Goal: Contribute content

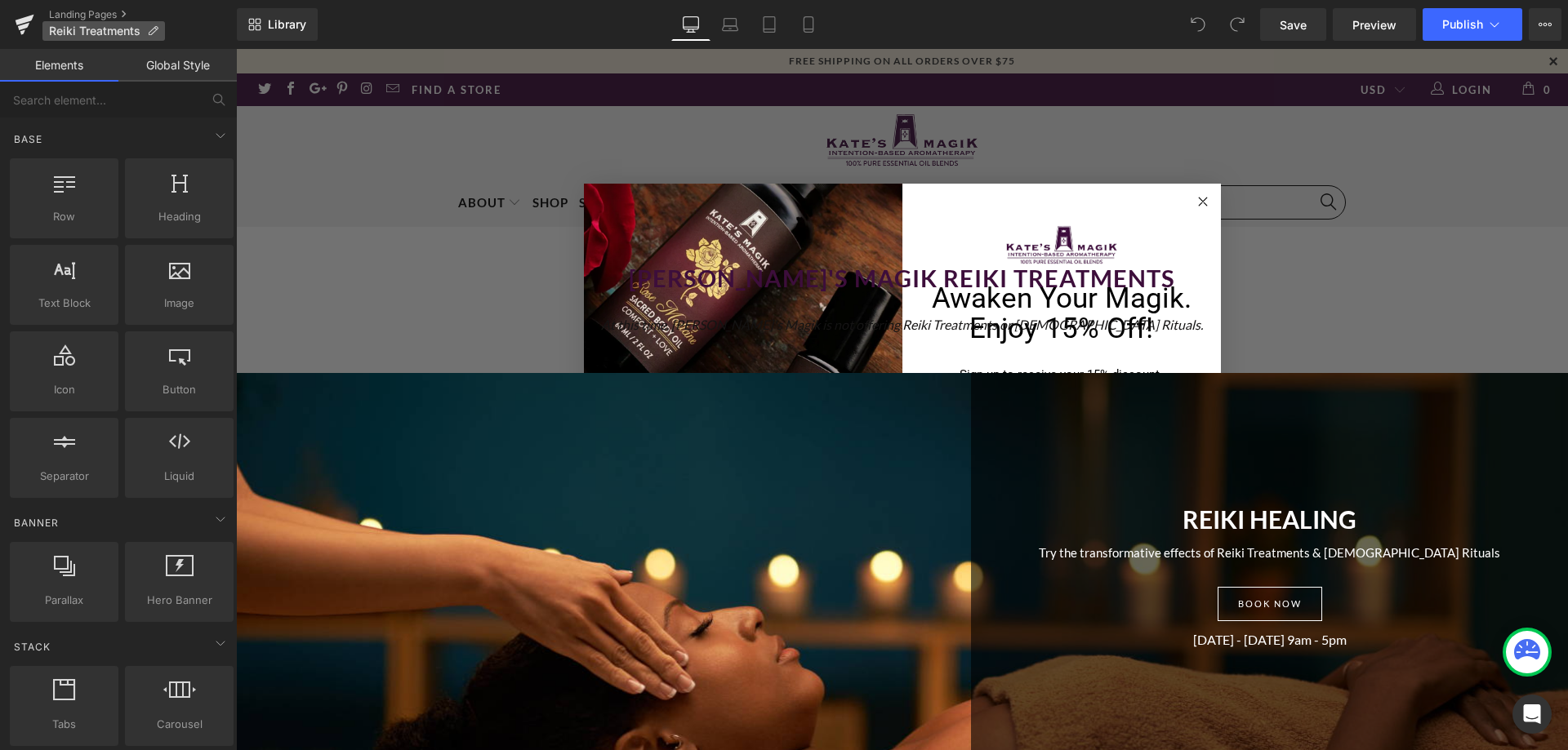
click at [156, 33] on icon at bounding box center [152, 30] width 11 height 11
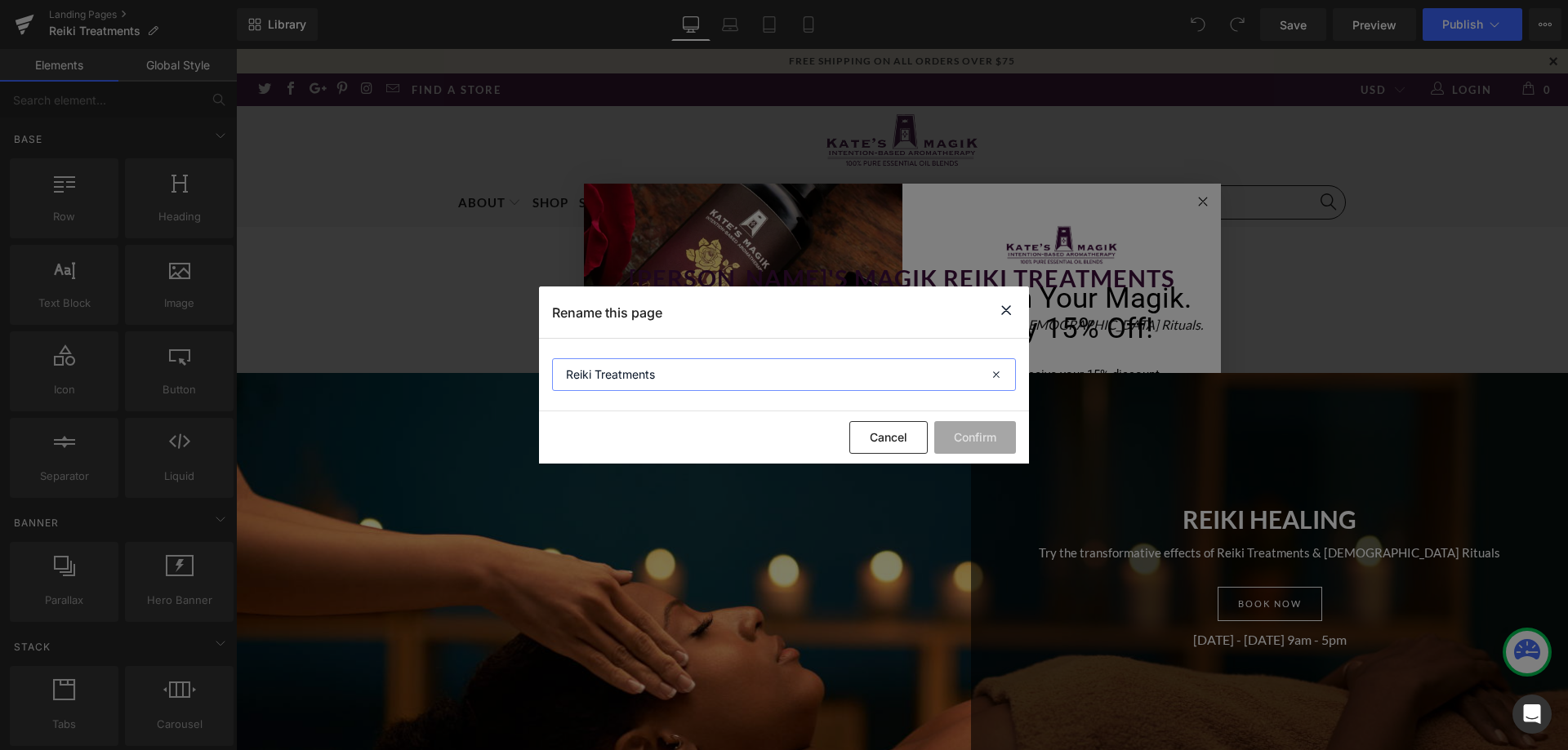
drag, startPoint x: 666, startPoint y: 372, endPoint x: -181, endPoint y: 260, distance: 854.4
click at [0, 260] on html "You are previewing how the will restyle your page. You can not edit Elements in…" at bounding box center [784, 375] width 1568 height 750
type input "Shop By Collection"
click at [1010, 441] on button "Confirm" at bounding box center [975, 438] width 82 height 33
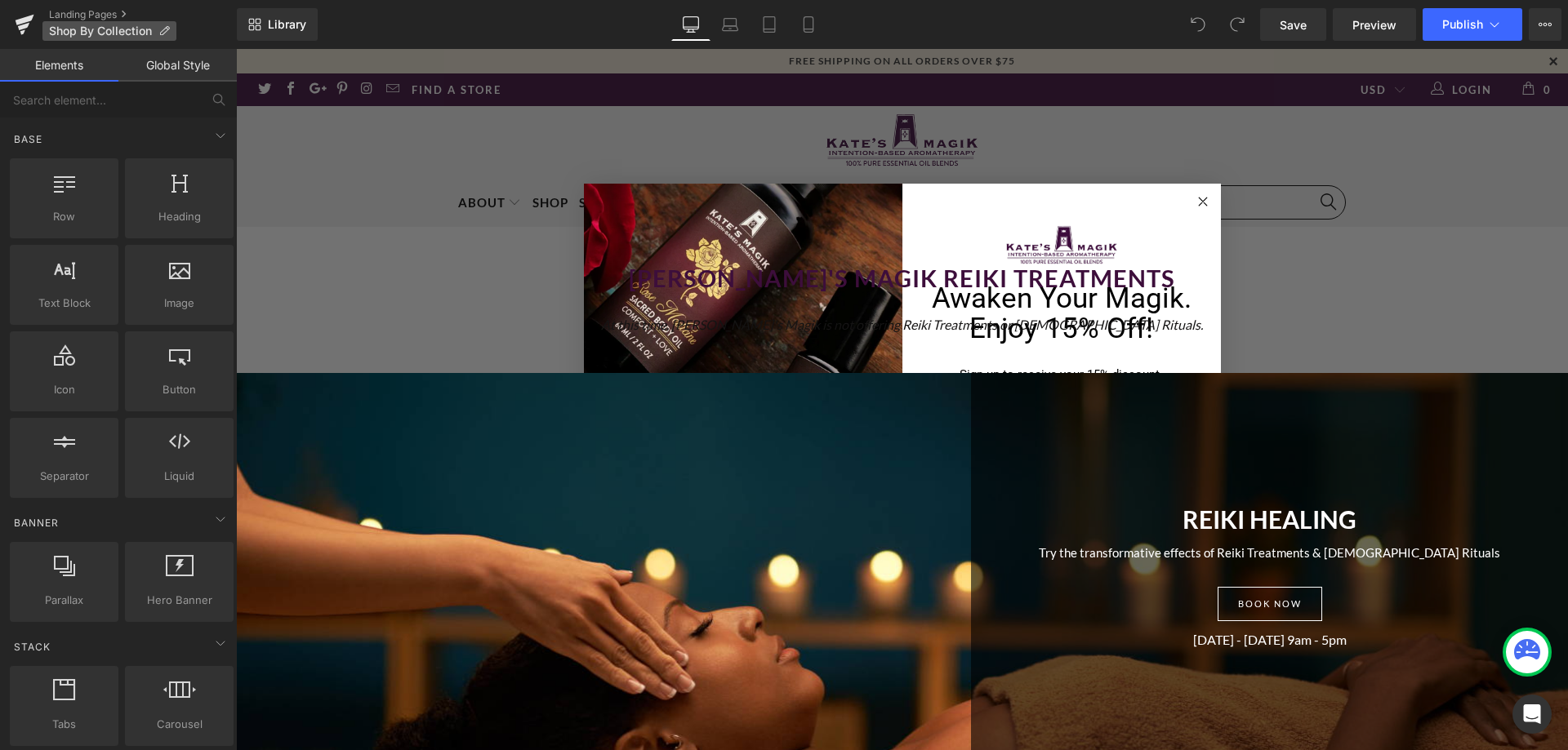
click at [154, 31] on p "Shop By Collection" at bounding box center [110, 30] width 134 height 20
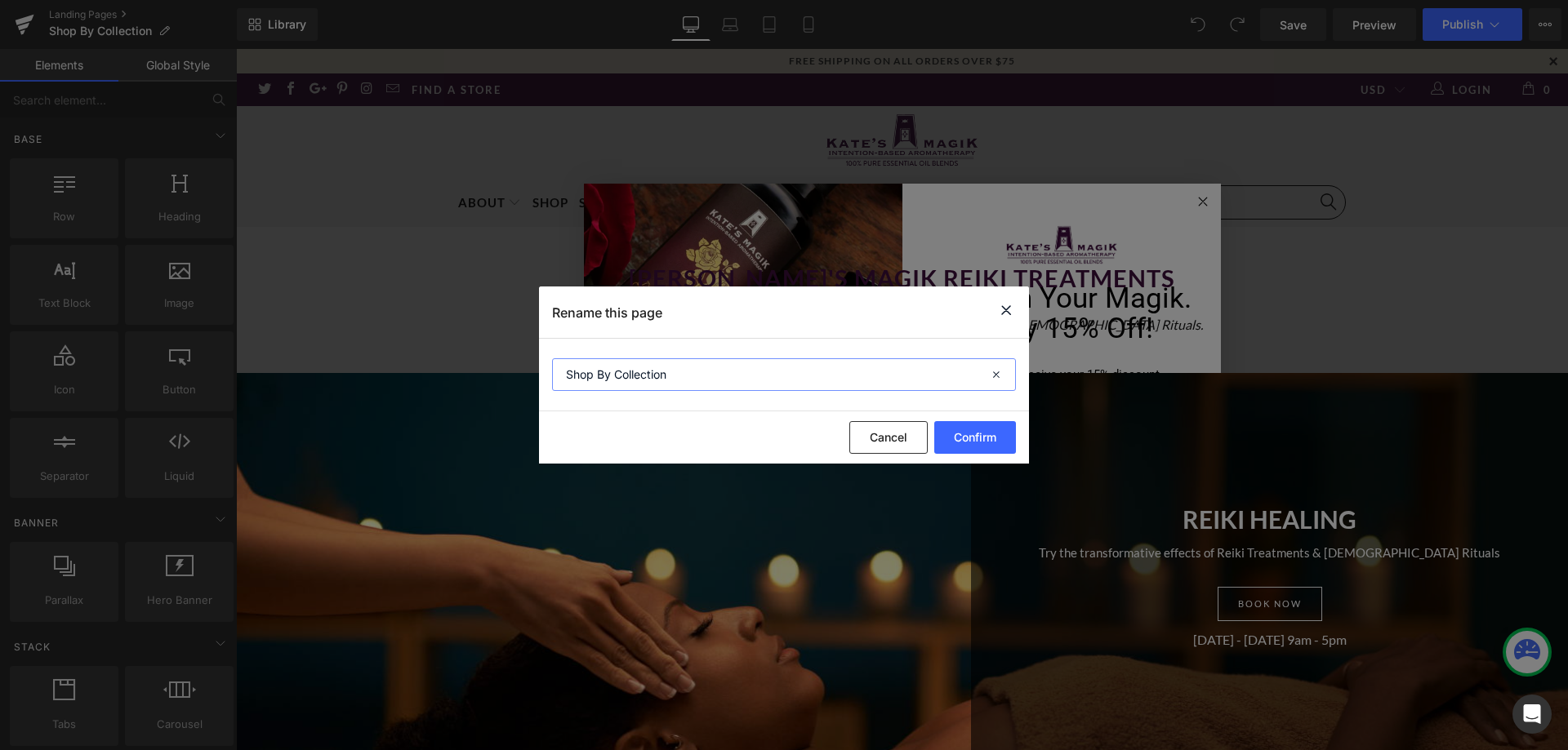
click at [661, 376] on input "Shop By Collection" at bounding box center [784, 375] width 464 height 33
click at [661, 375] on input "Shop By Collection" at bounding box center [784, 375] width 464 height 33
type input "Shop By Intention"
click at [976, 442] on button "Confirm" at bounding box center [975, 438] width 82 height 33
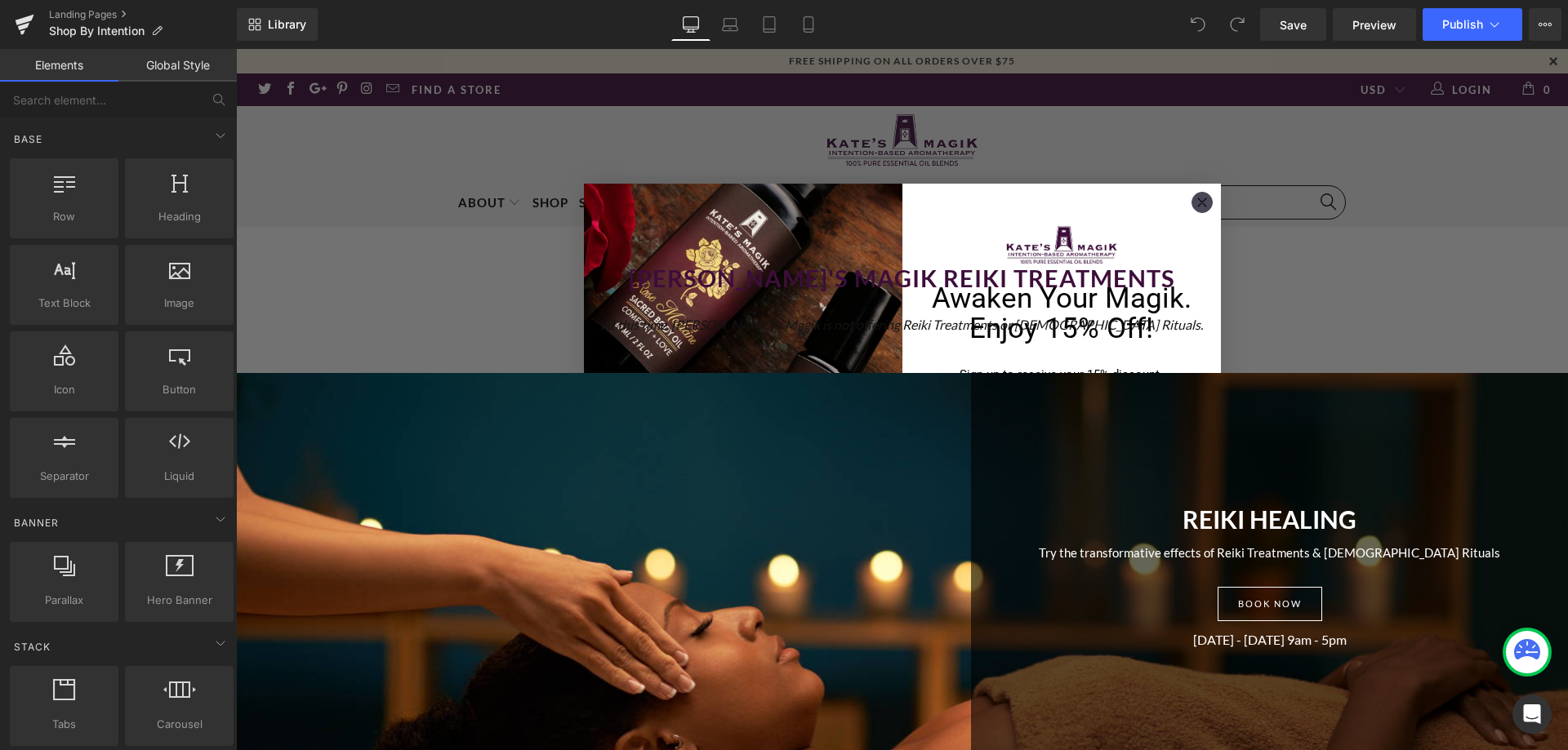
click at [1198, 201] on icon "Close dialog" at bounding box center [1201, 202] width 8 height 8
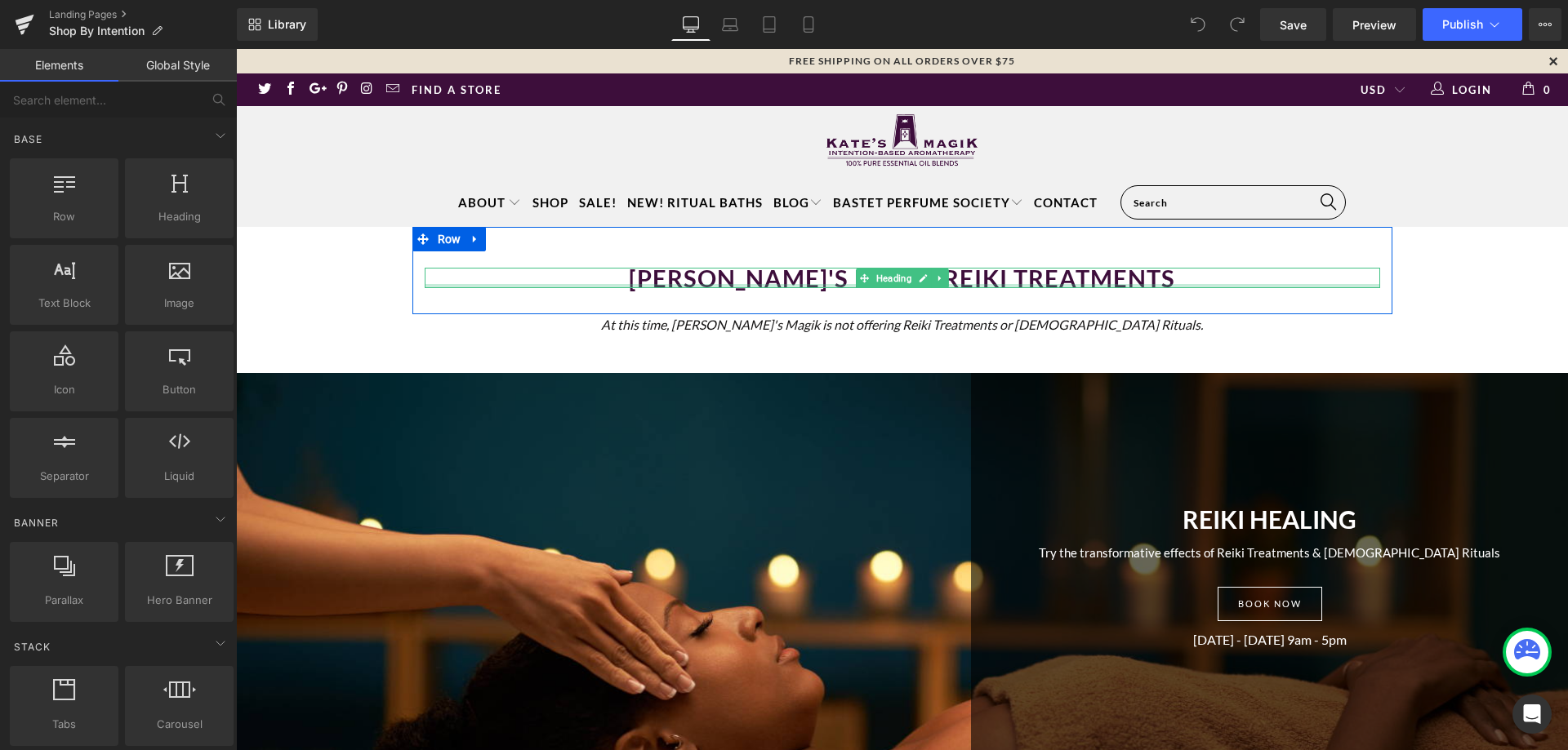
click at [1050, 271] on div at bounding box center [903, 270] width 956 height 4
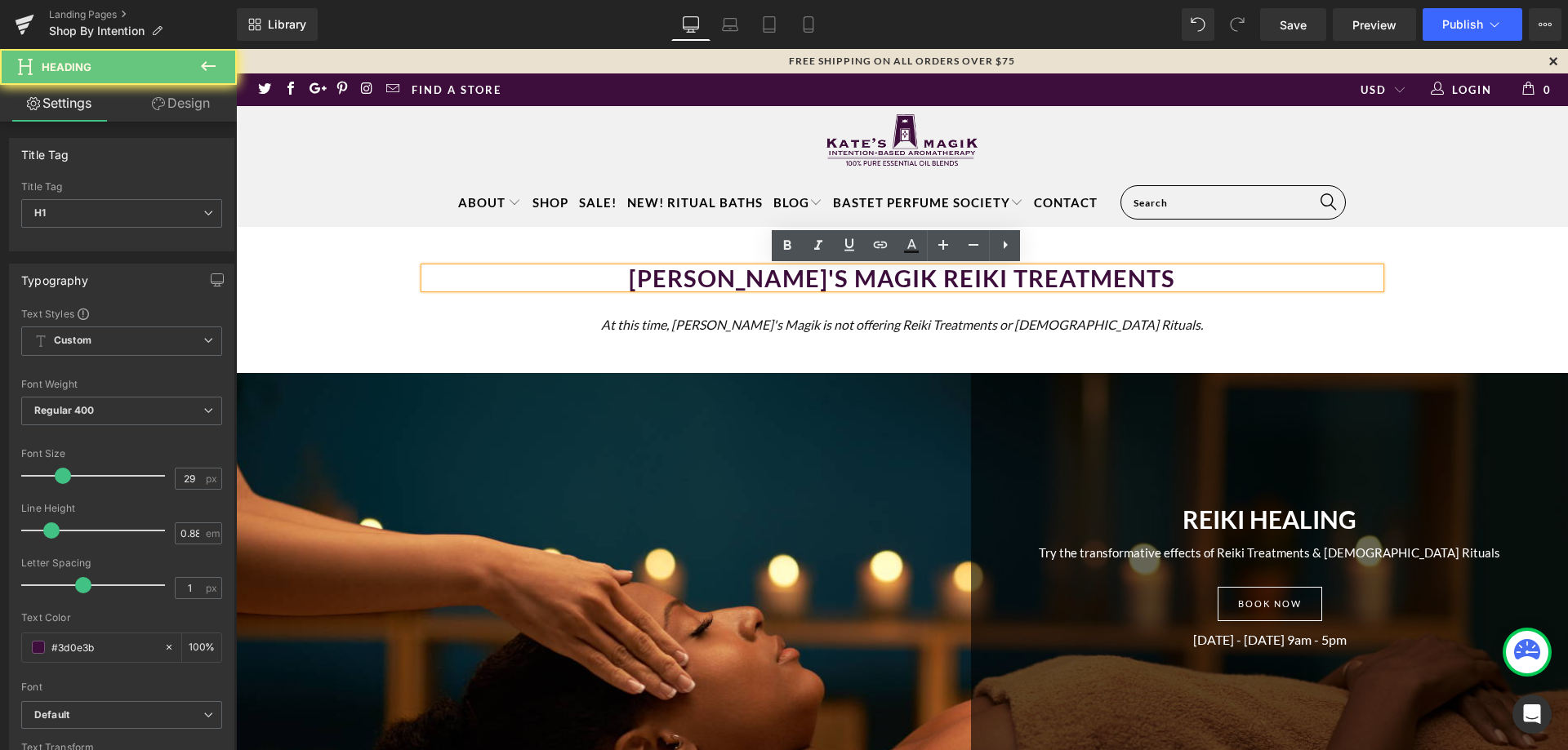
click at [1058, 281] on h1 "Kate's Magik Reiki treatments" at bounding box center [903, 278] width 956 height 21
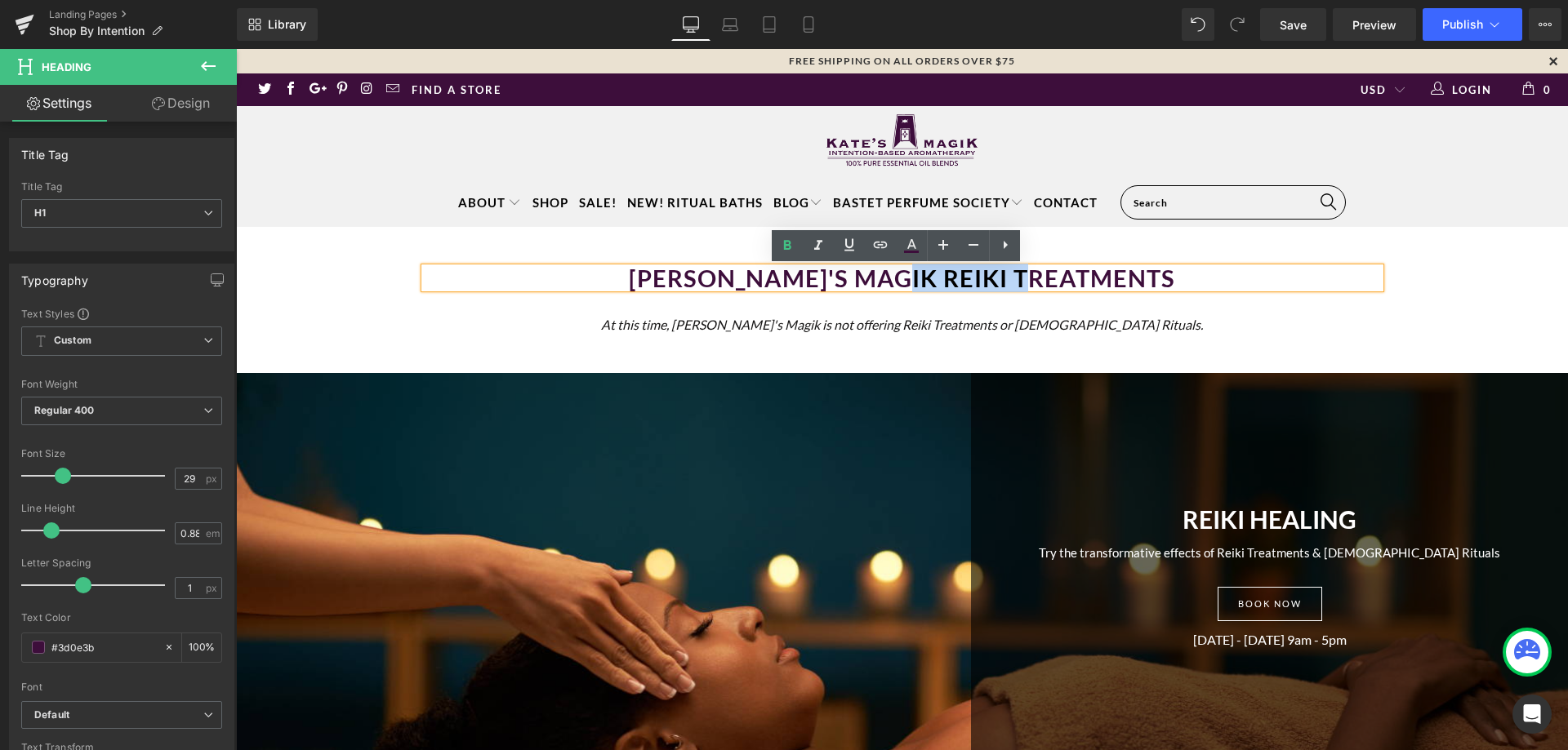
click at [1070, 285] on h1 "Kate's Magik Reiki treatments" at bounding box center [903, 278] width 956 height 21
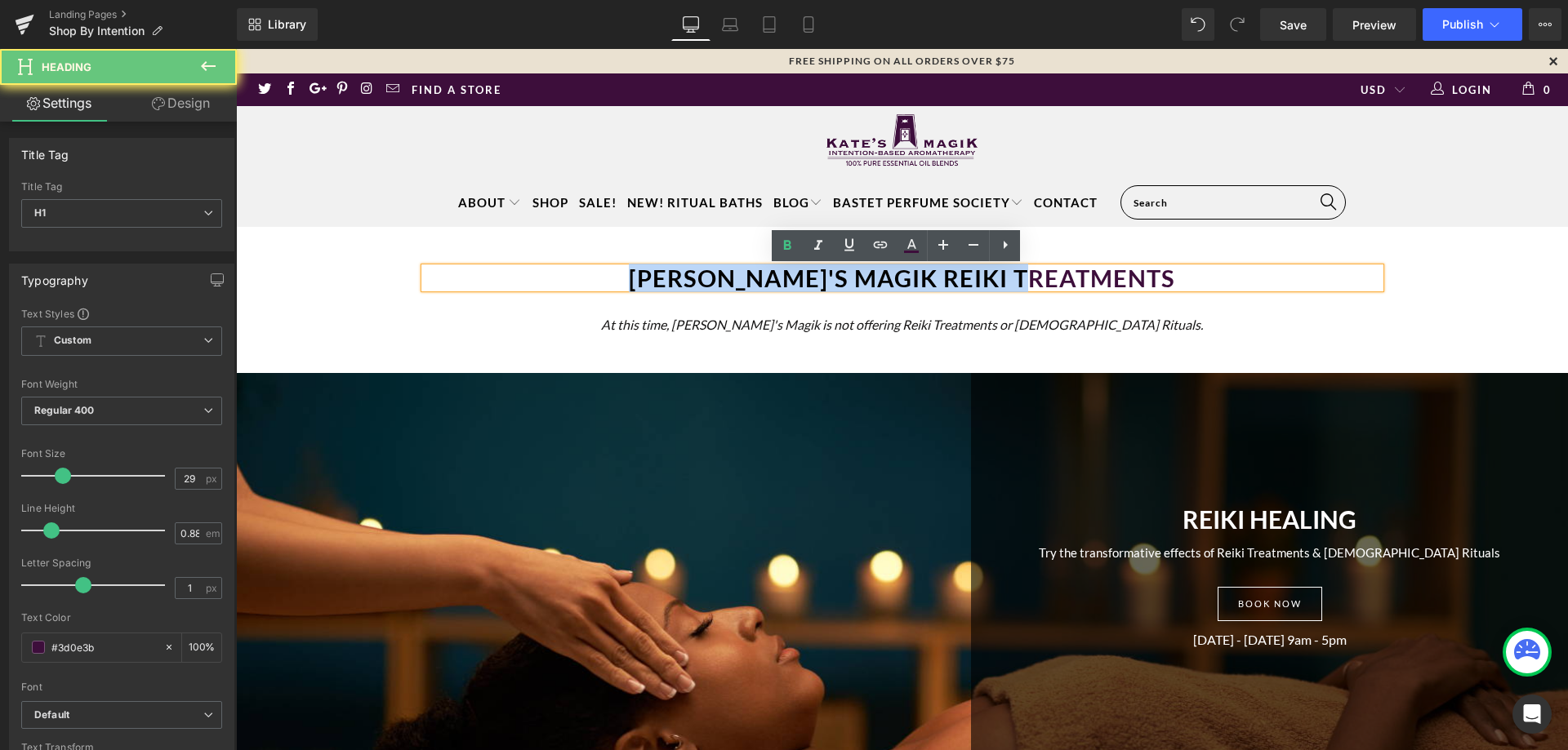
click at [1070, 285] on h1 "Kate's Magik Reiki treatments" at bounding box center [903, 278] width 956 height 21
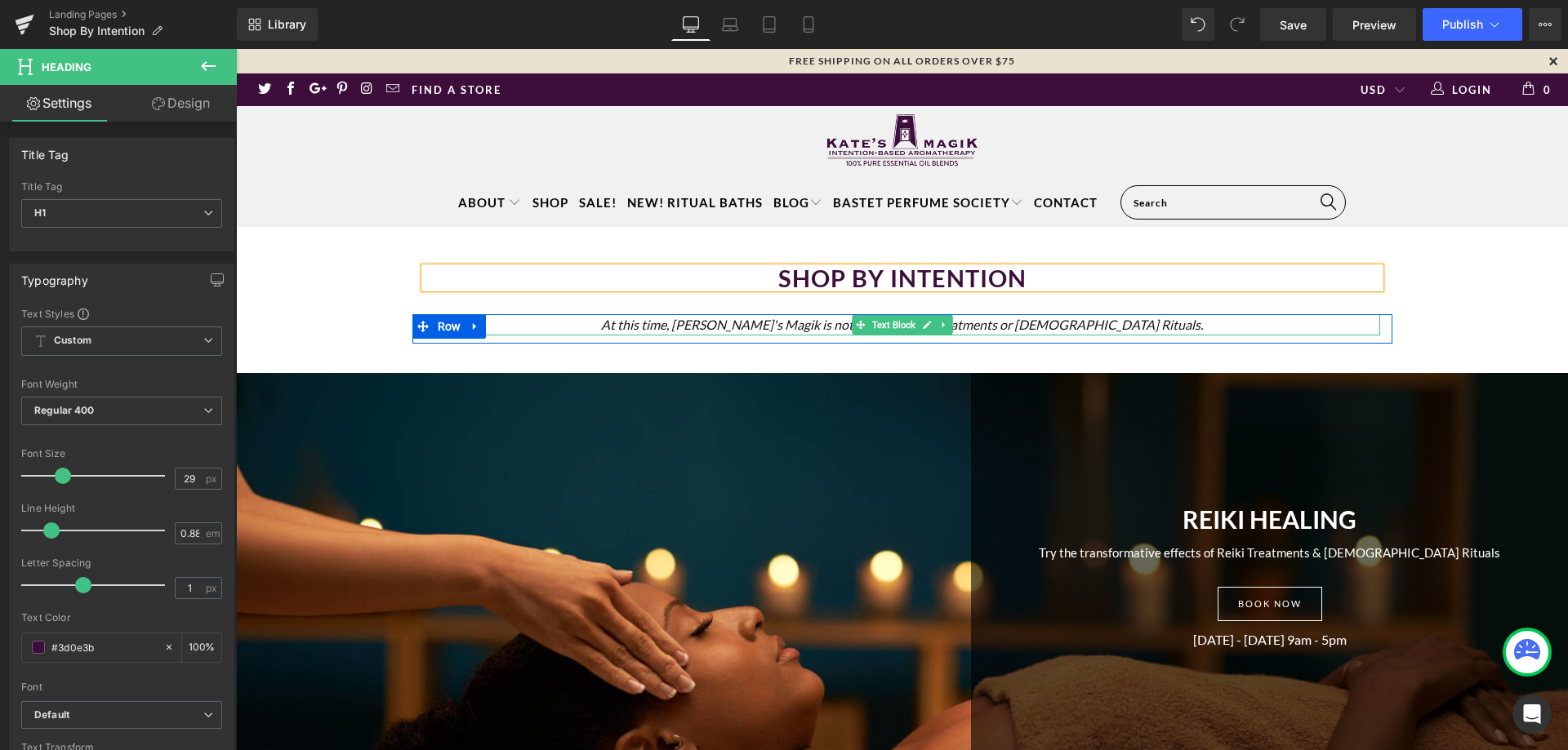
click at [925, 331] on link at bounding box center [927, 325] width 17 height 20
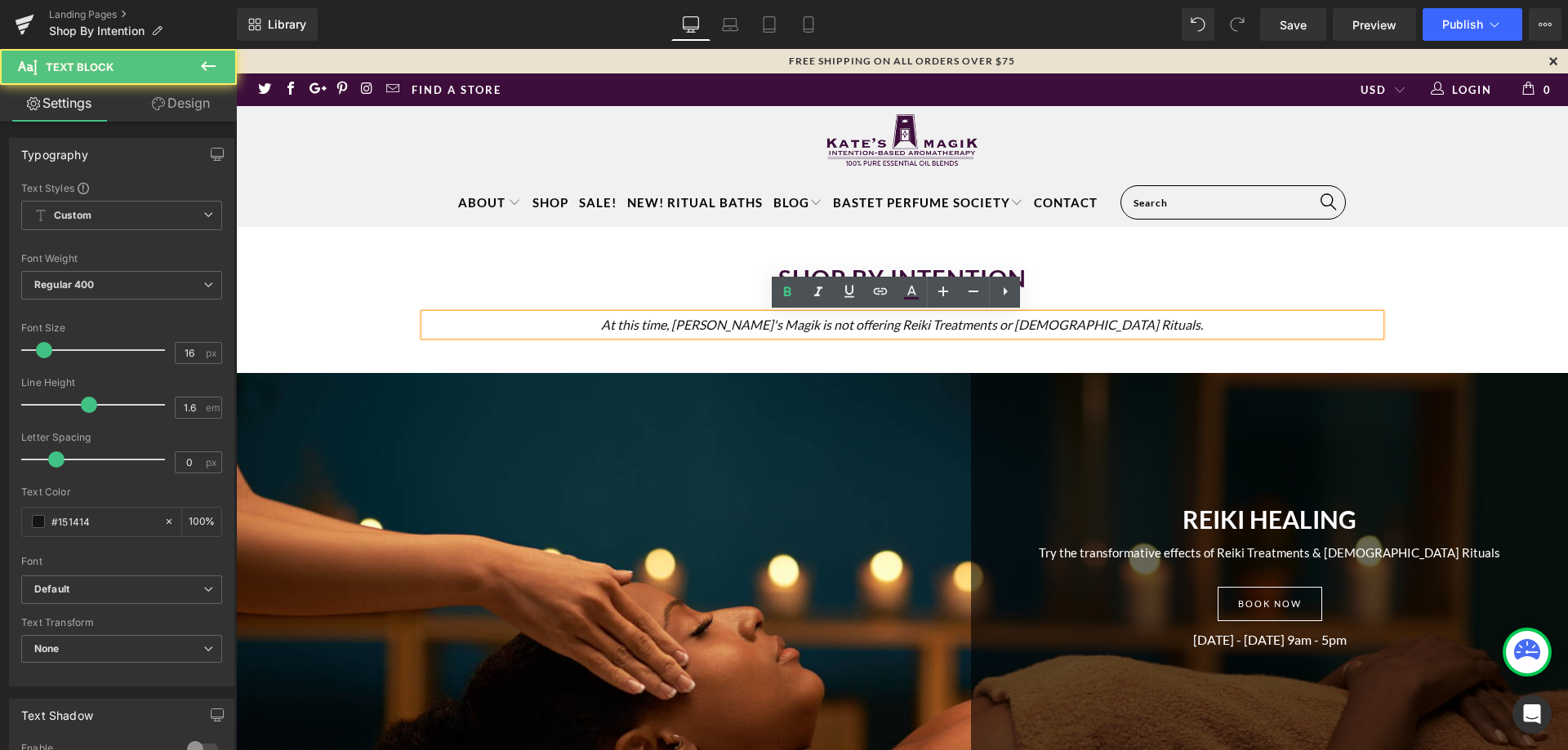
click at [1152, 328] on p "At this time, Kate's Magik is not offering Reiki Treatments or Goddess Rituals." at bounding box center [903, 325] width 956 height 21
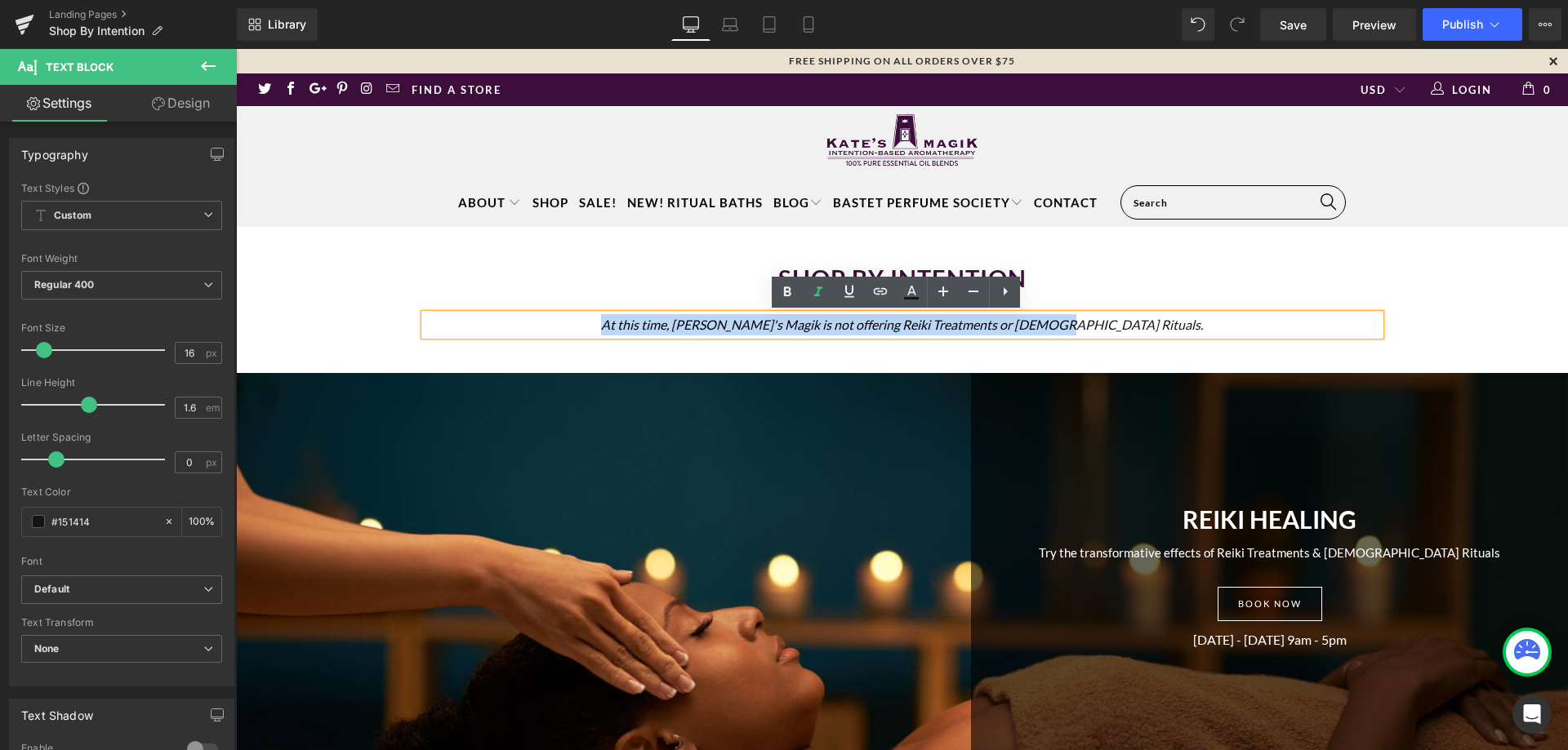
drag, startPoint x: 1206, startPoint y: 322, endPoint x: 631, endPoint y: 325, distance: 575.0
click at [631, 325] on p "At this time, Kate's Magik is not offering Reiki Treatments or Goddess Rituals." at bounding box center [903, 325] width 956 height 21
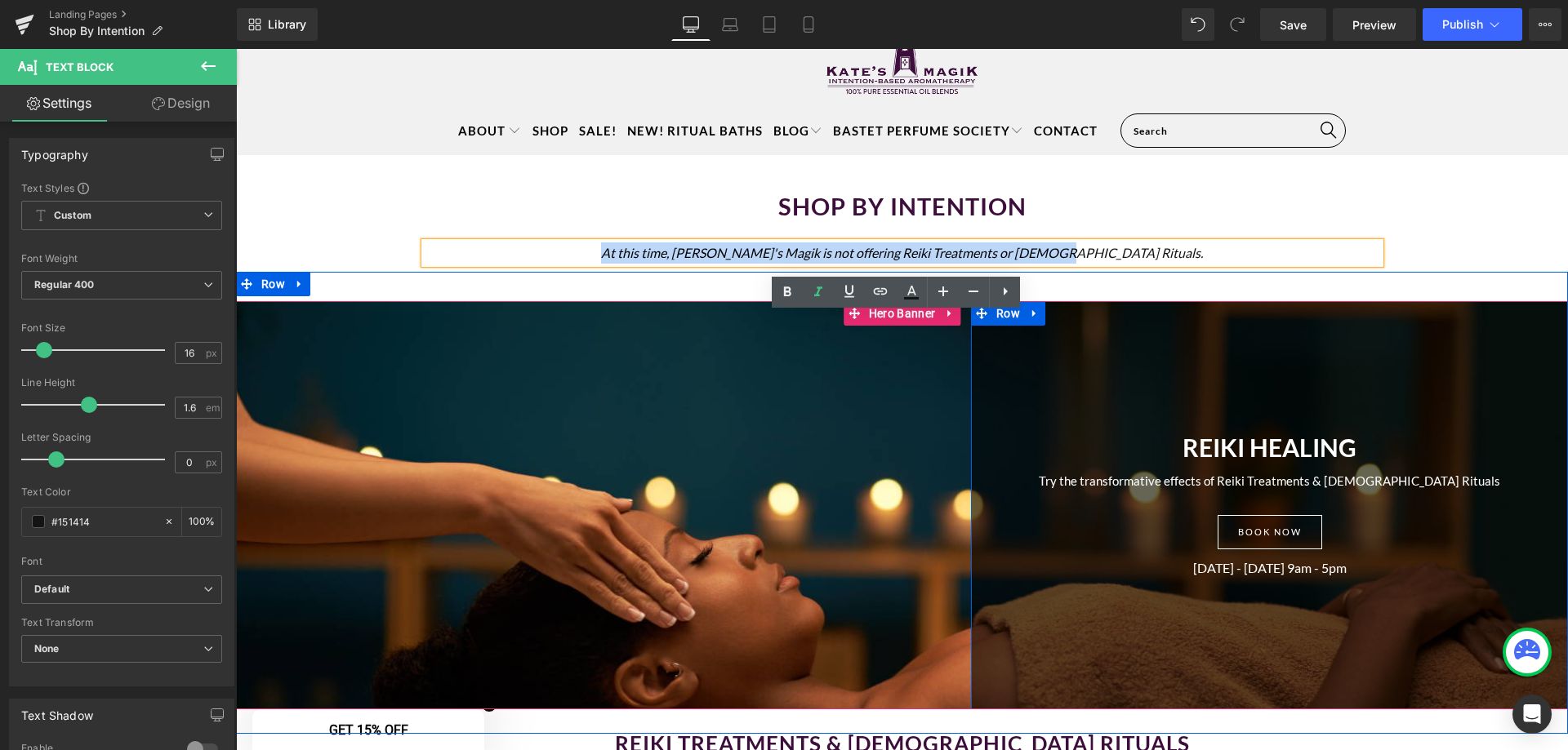
scroll to position [164, 0]
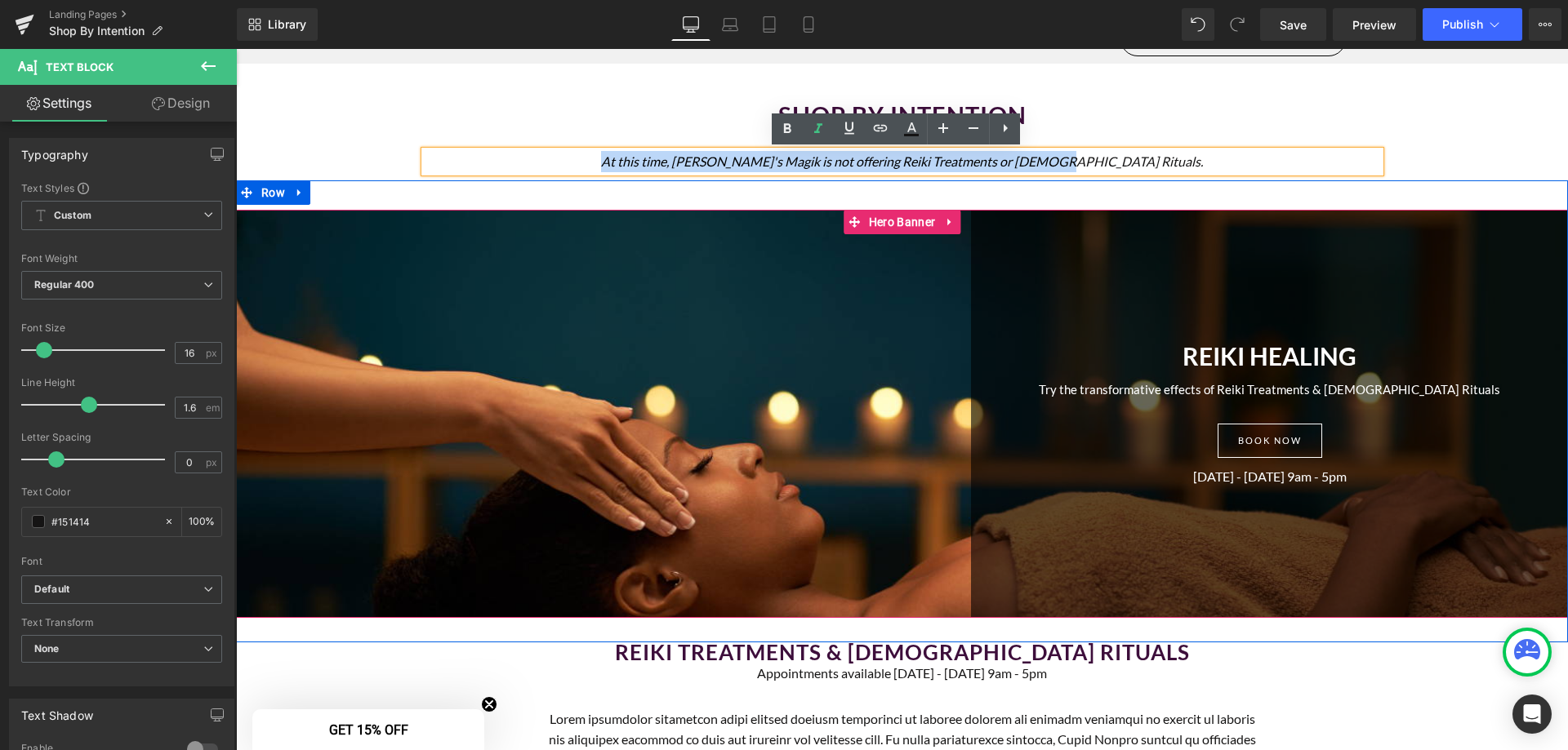
click at [694, 413] on div at bounding box center [902, 413] width 1332 height 408
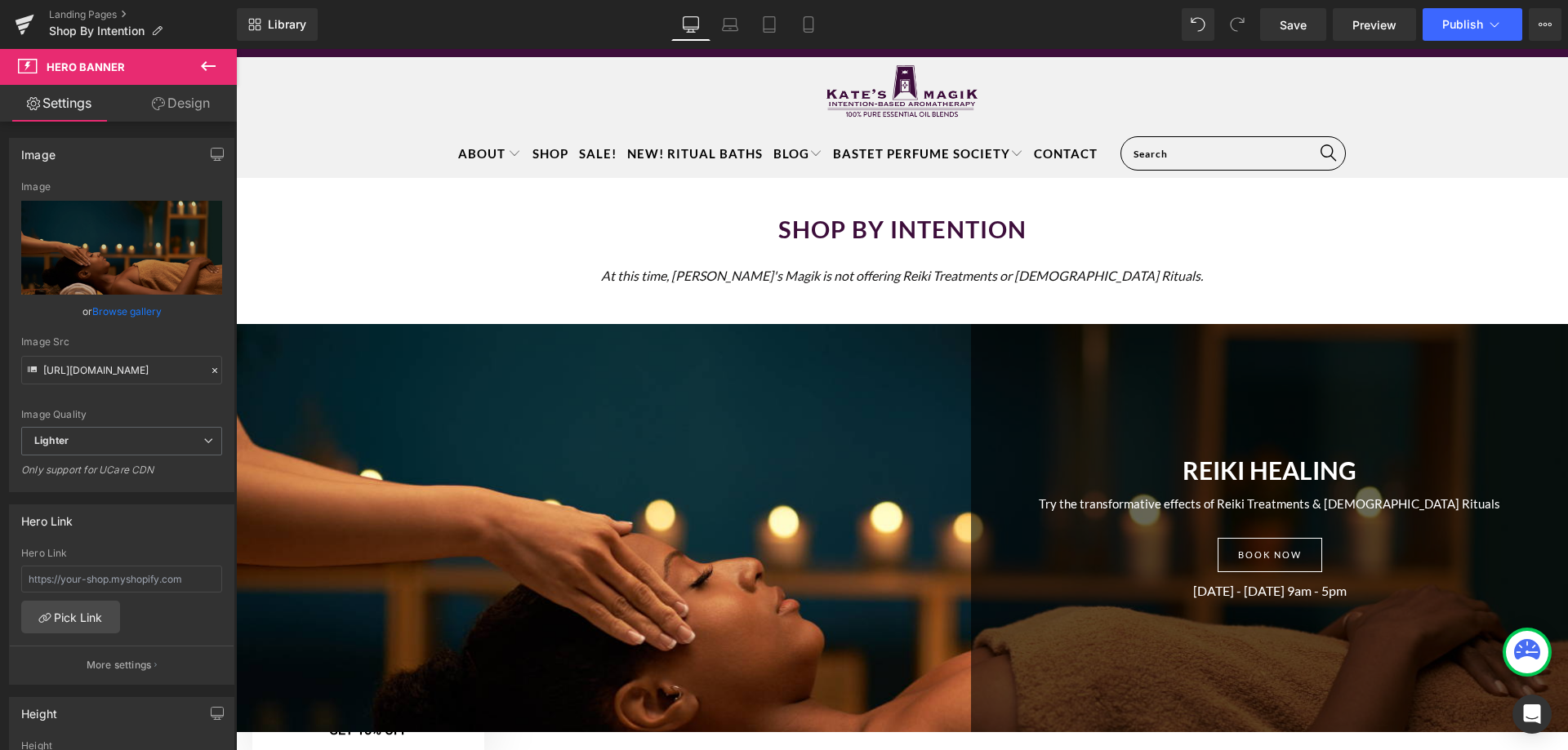
scroll to position [48, 0]
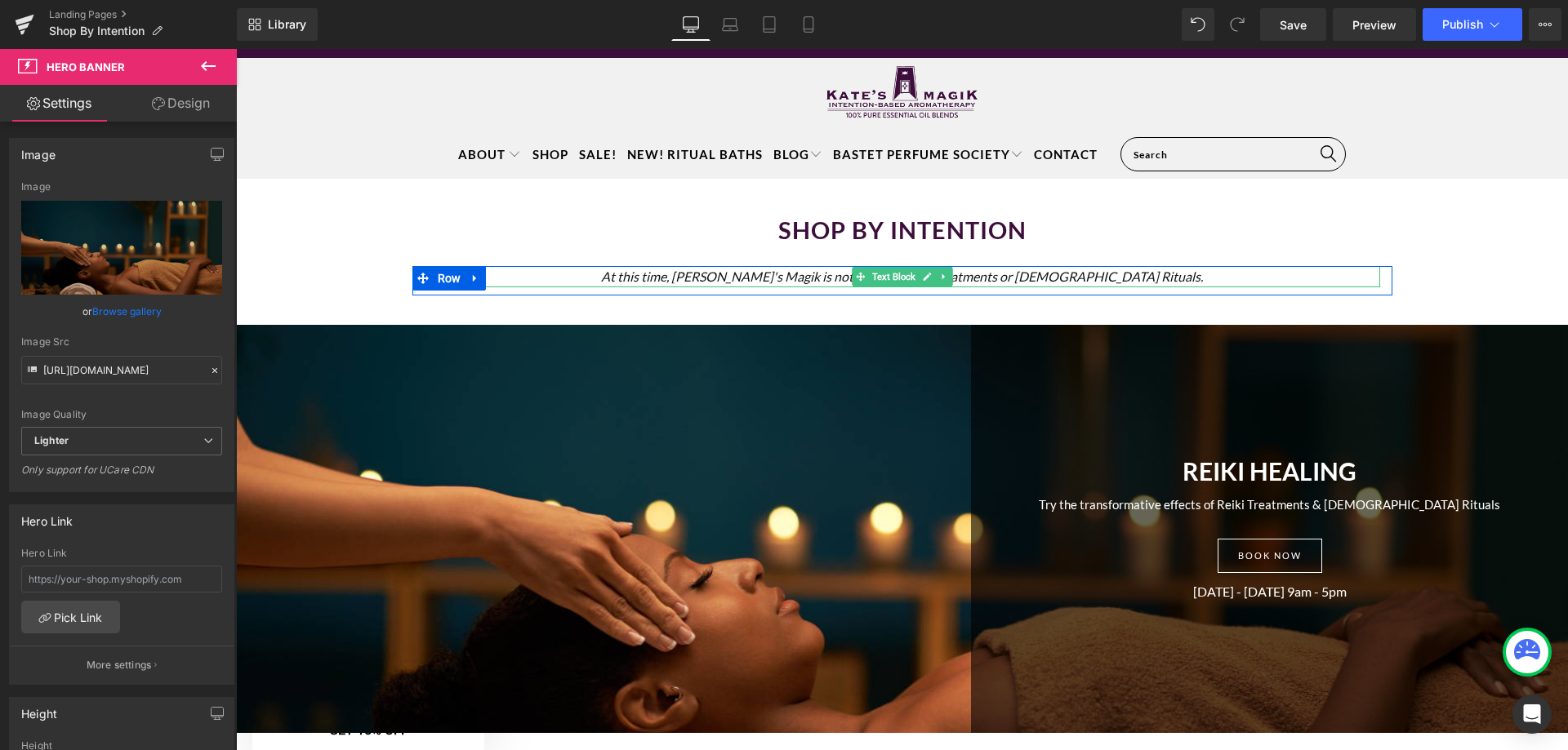
click at [1134, 273] on p "At this time, Kate's Magik is not offering Reiki Treatments or Goddess Rituals." at bounding box center [903, 277] width 956 height 21
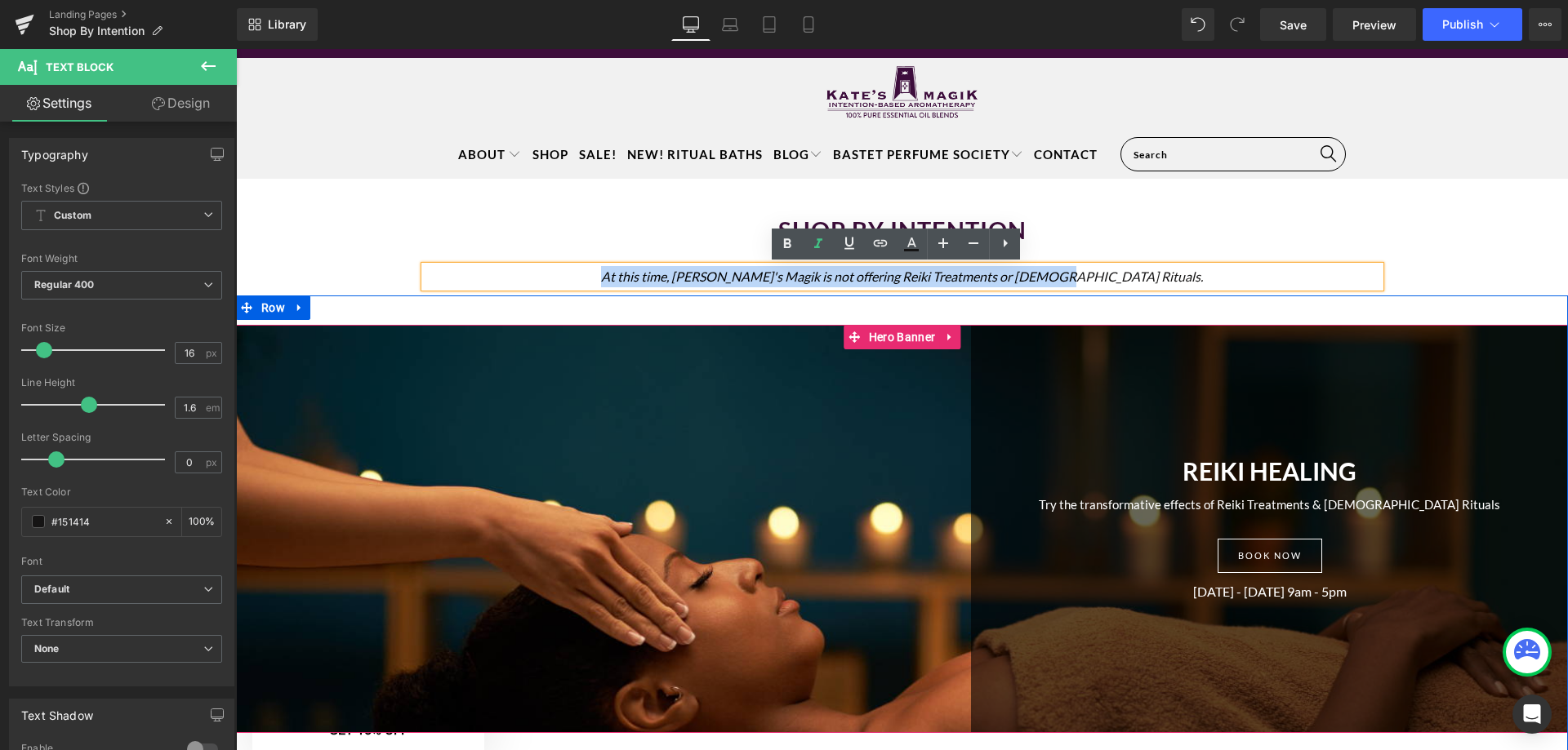
drag, startPoint x: 1143, startPoint y: 272, endPoint x: 466, endPoint y: 343, distance: 680.7
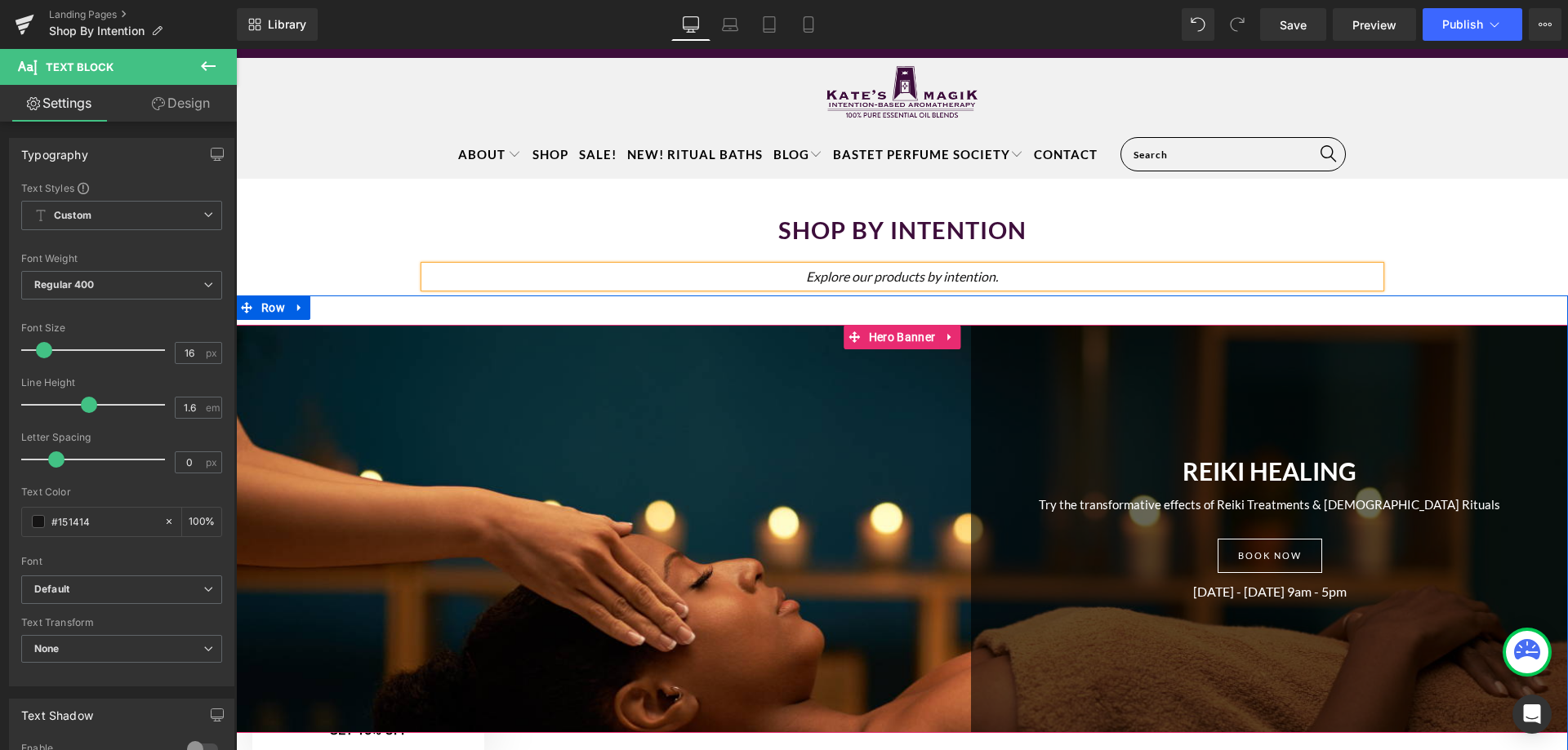
click at [542, 517] on div at bounding box center [902, 528] width 1332 height 408
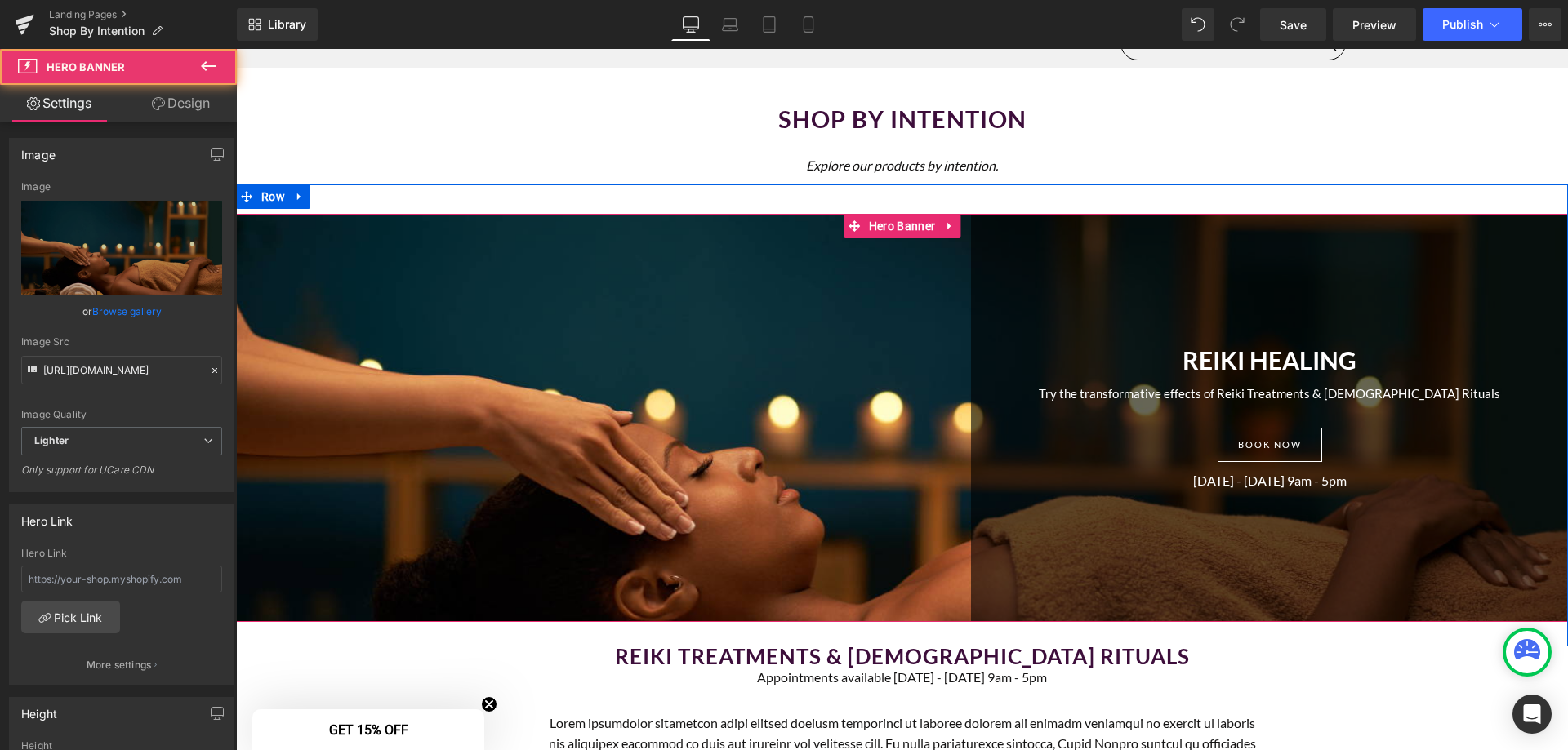
scroll to position [293, 0]
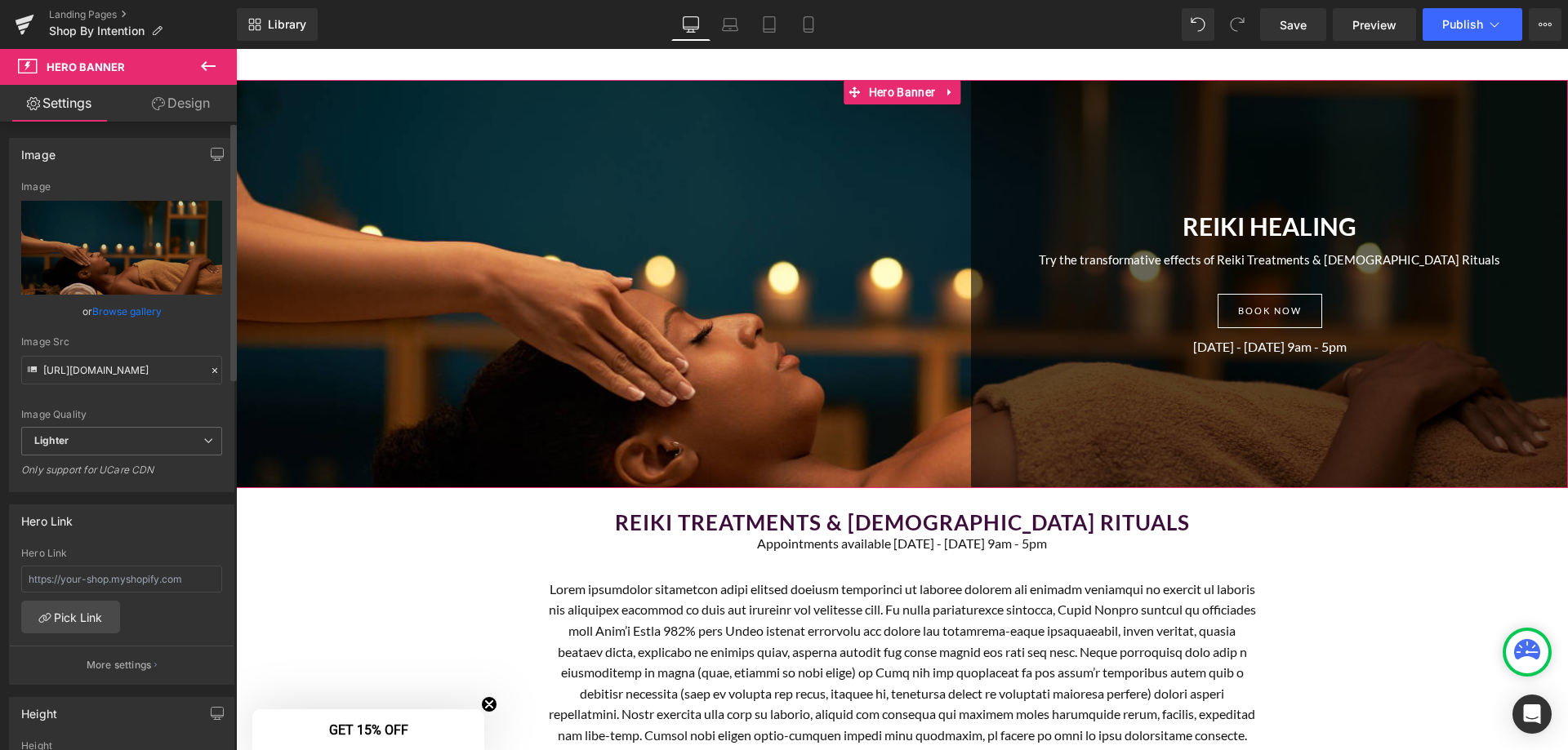
click at [132, 310] on link "Browse gallery" at bounding box center [127, 311] width 70 height 29
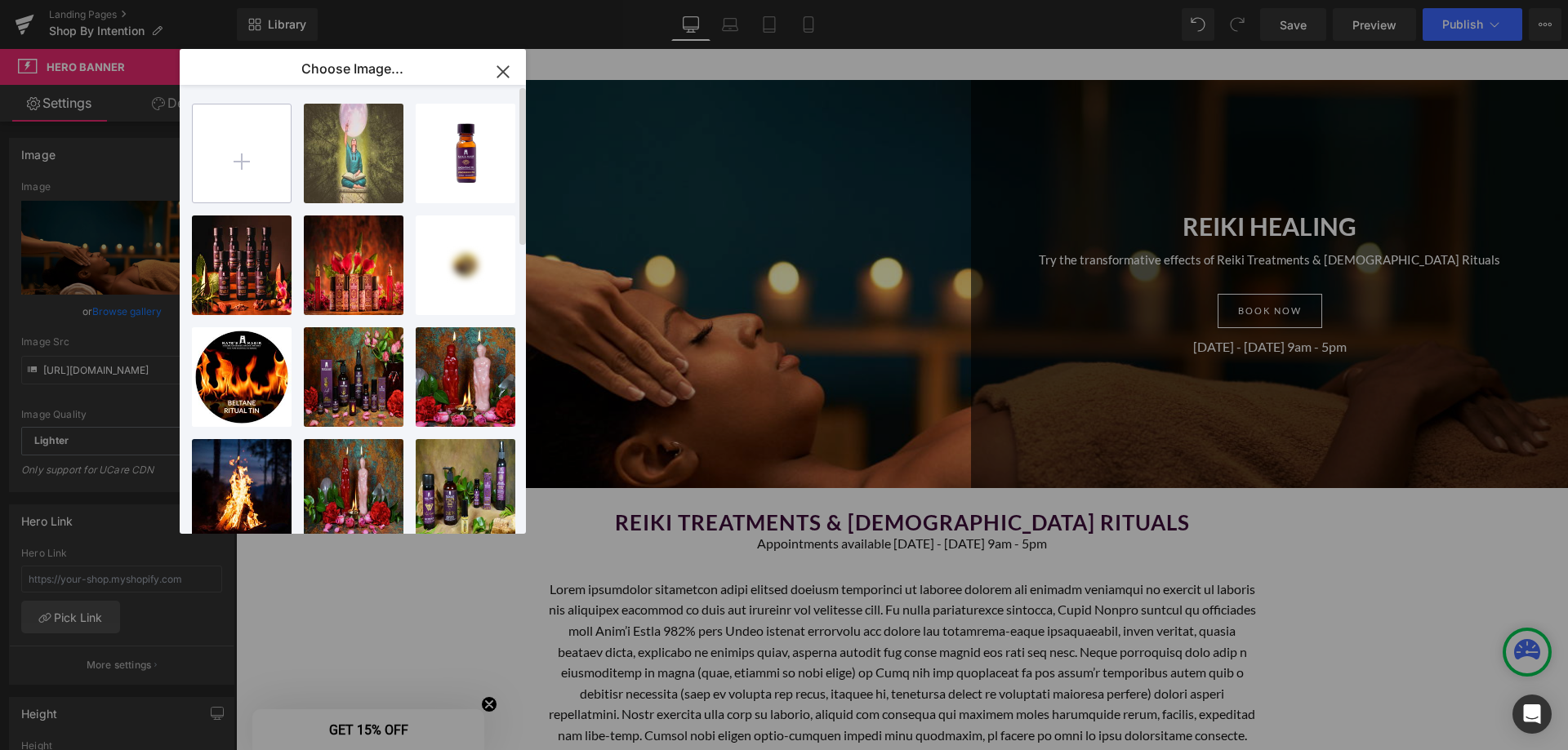
click at [246, 151] on input "file" at bounding box center [241, 153] width 98 height 98
type input "C:\fakepath\1.png"
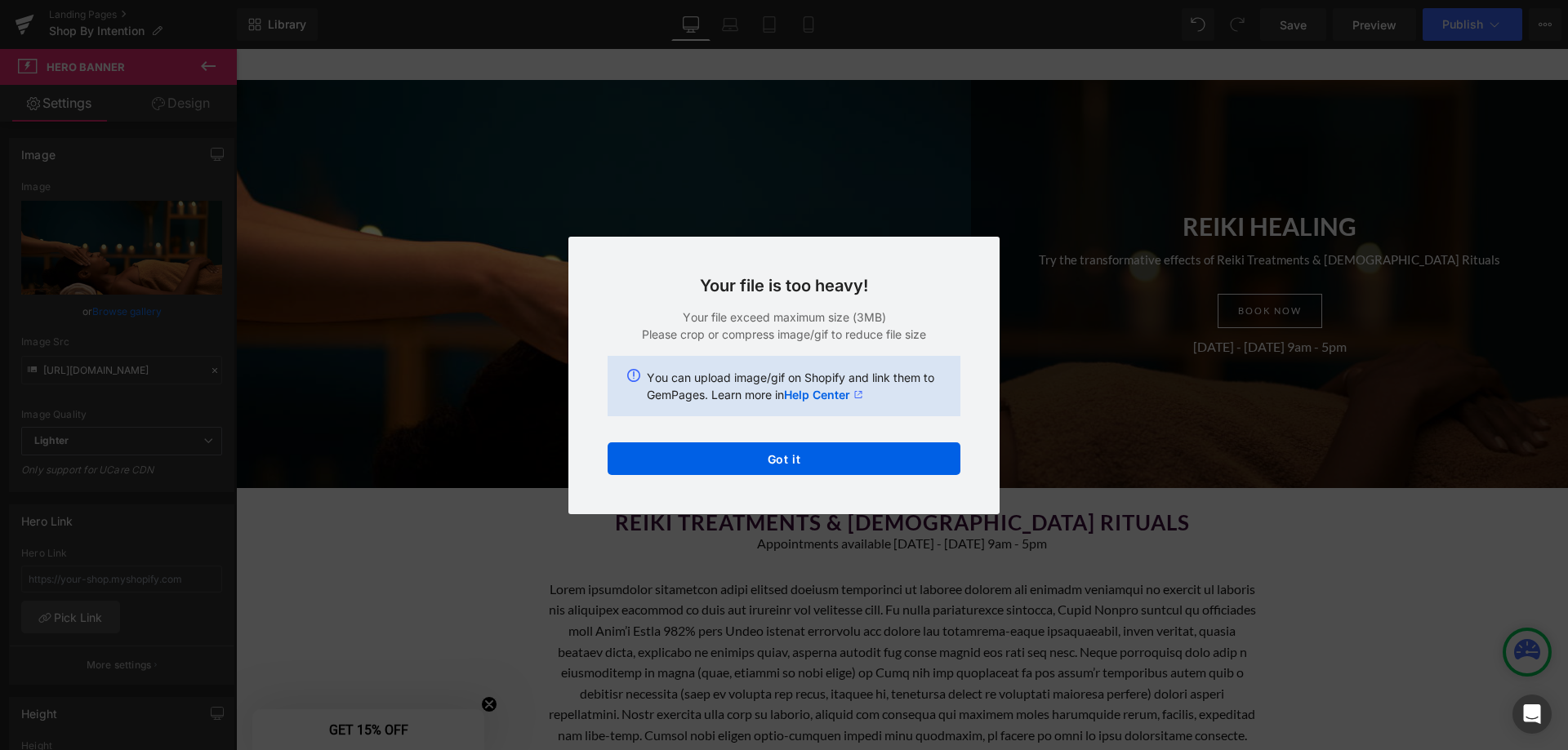
click at [833, 0] on div "Text Color Highlight Color #333333 Edit or remove link: Edit - Unlink - Cancel …" at bounding box center [784, 0] width 1568 height 0
click at [836, 460] on button "Got it" at bounding box center [784, 459] width 353 height 33
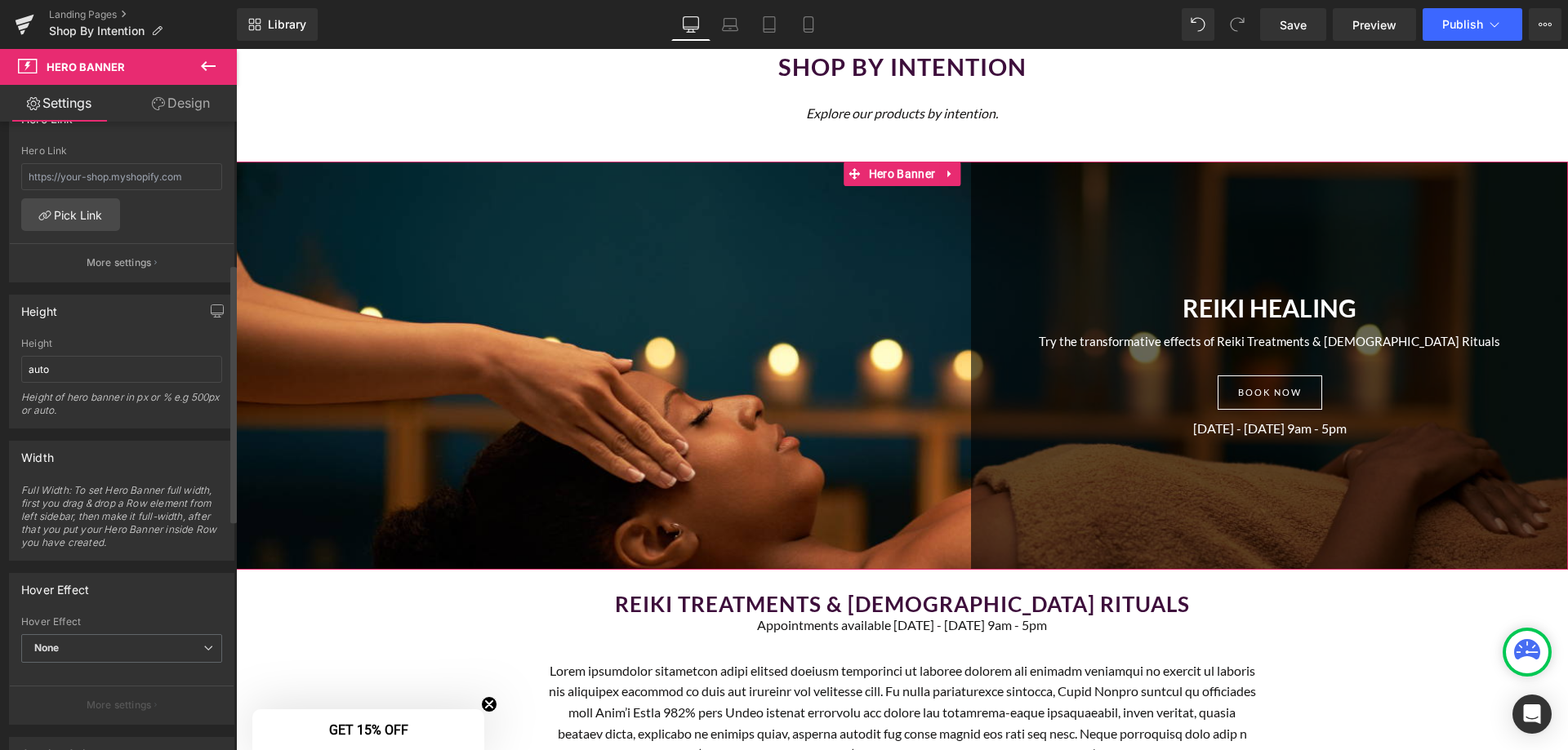
scroll to position [408, 0]
